Goal: Transaction & Acquisition: Purchase product/service

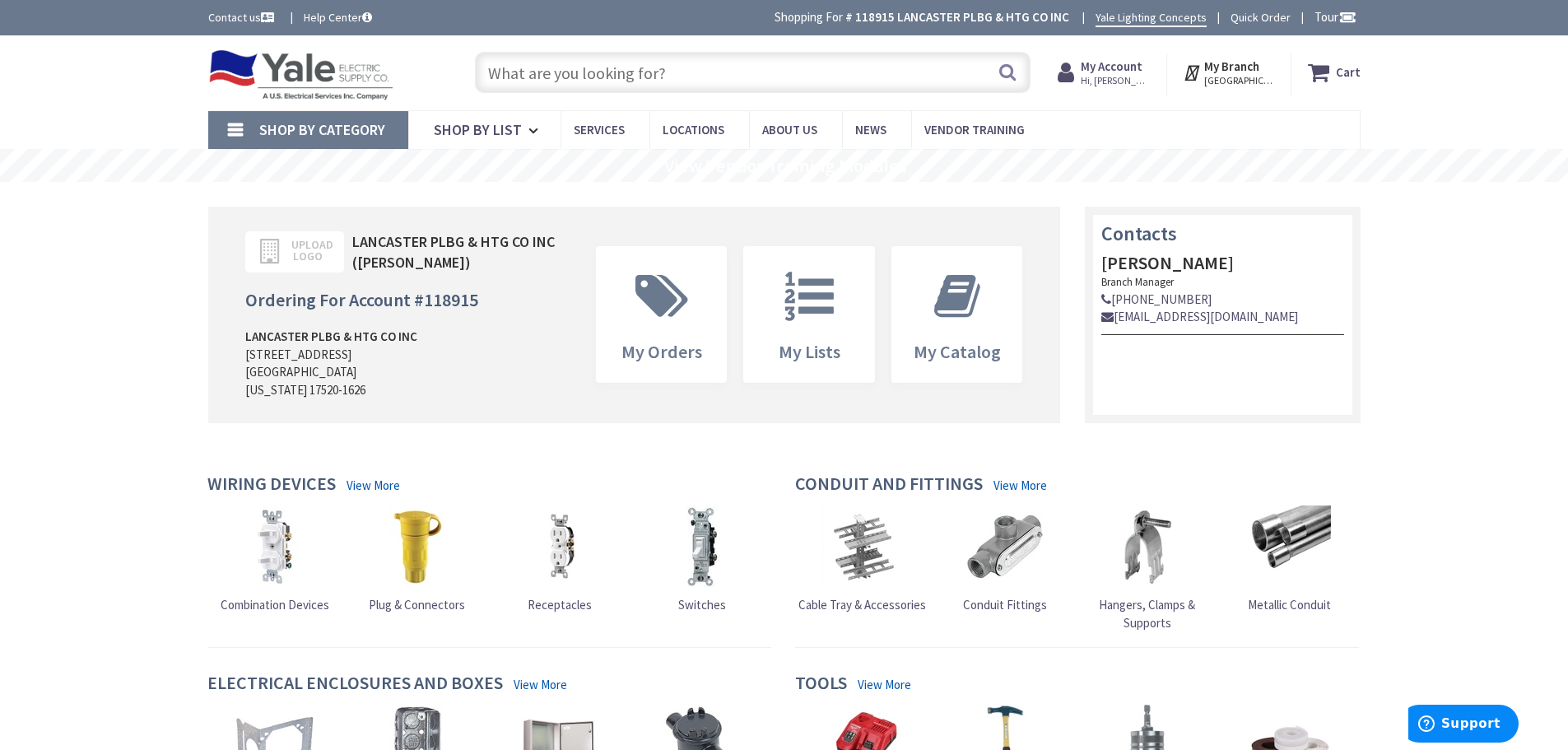
click at [760, 74] on input "text" at bounding box center [752, 72] width 556 height 41
paste input "4BARE-CU-SOL-CUT"
type input "4BARE-CU-SOL-CUT"
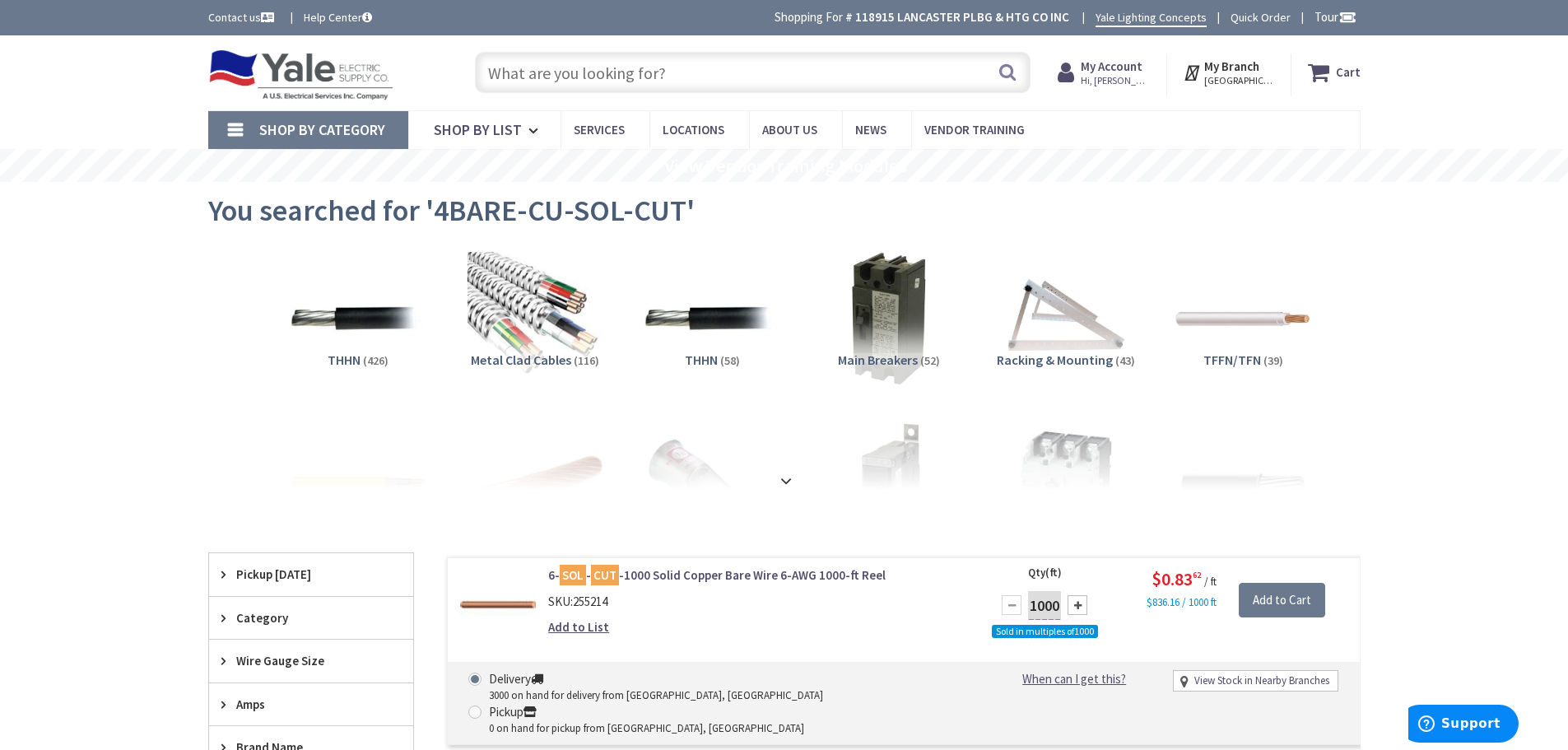
click at [633, 56] on input "text" at bounding box center [752, 72] width 556 height 41
paste input "4/0XHHW-AL-STR-RD-CUT"
type input "4/0XHHW-AL-STR-RD-CUT"
